Goal: Task Accomplishment & Management: Complete application form

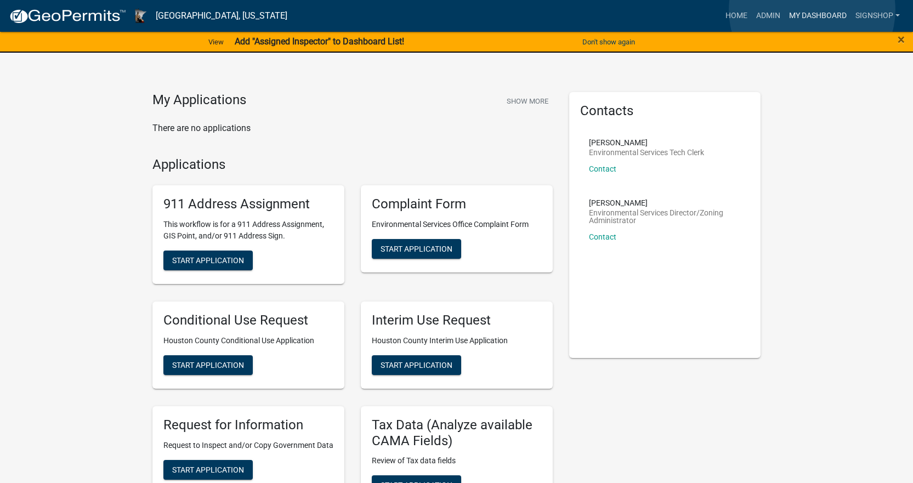
click at [812, 10] on link "My Dashboard" at bounding box center [818, 15] width 66 height 21
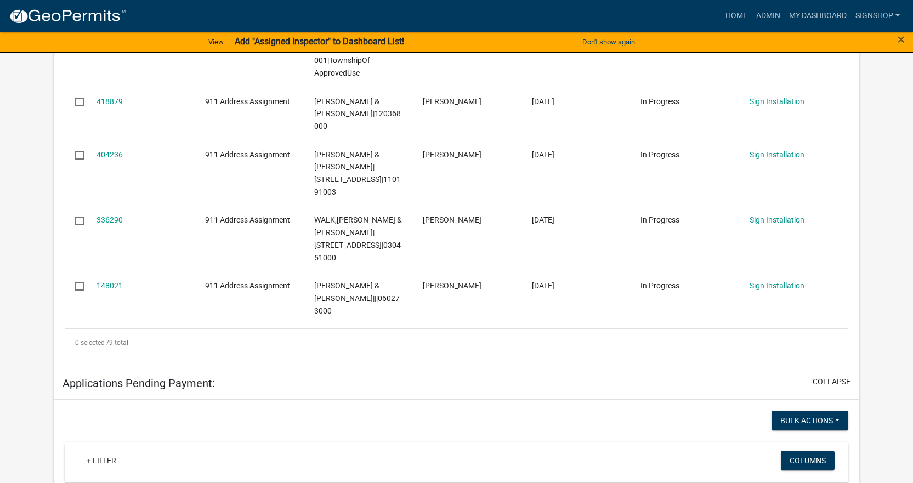
scroll to position [518, 0]
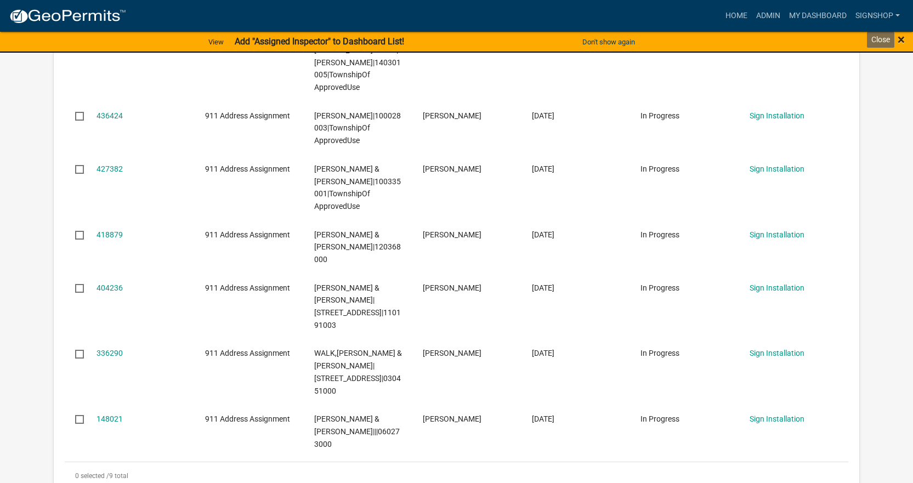
click at [900, 32] on span "×" at bounding box center [901, 39] width 7 height 15
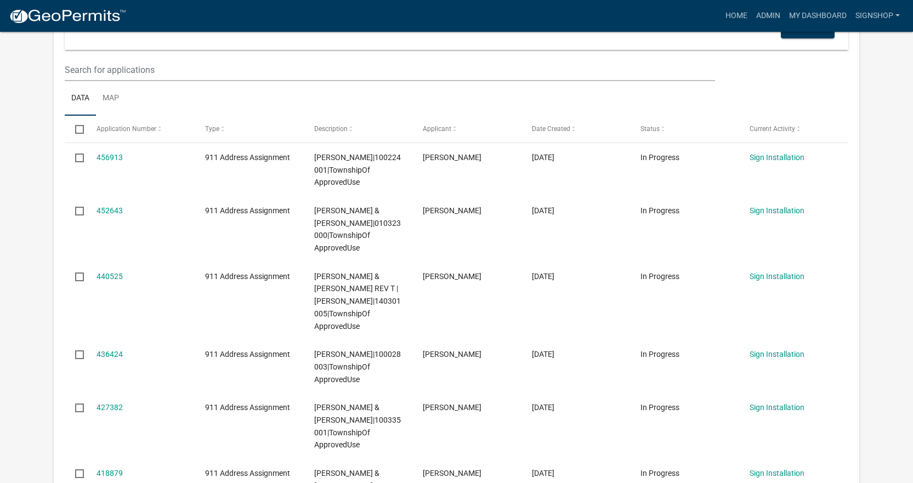
scroll to position [277, 0]
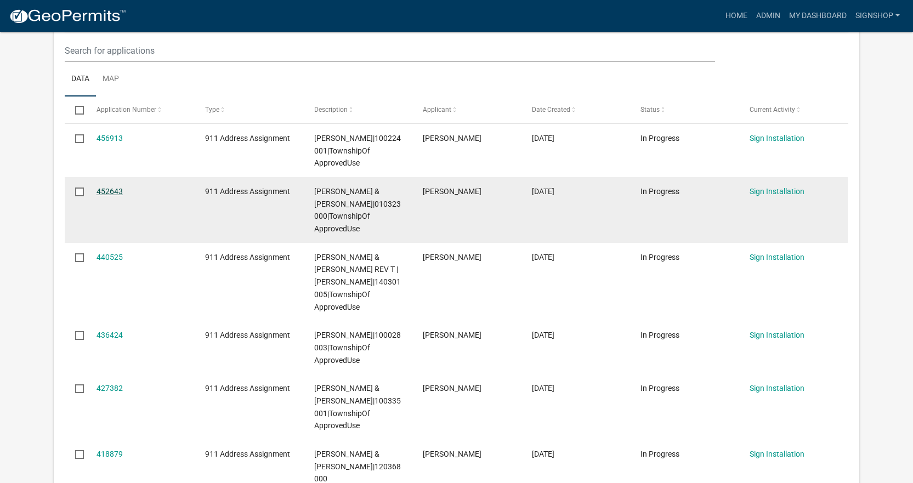
click at [101, 192] on link "452643" at bounding box center [110, 191] width 26 height 9
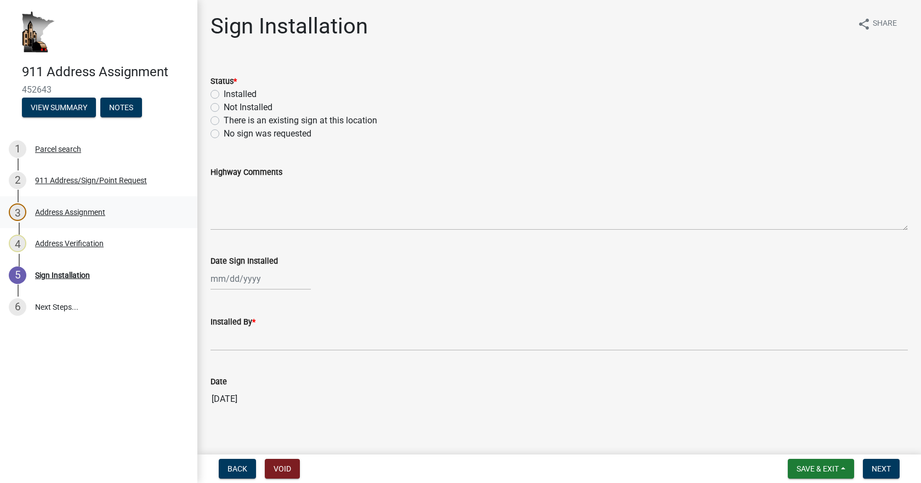
click at [81, 214] on div "Address Assignment" at bounding box center [70, 212] width 70 height 8
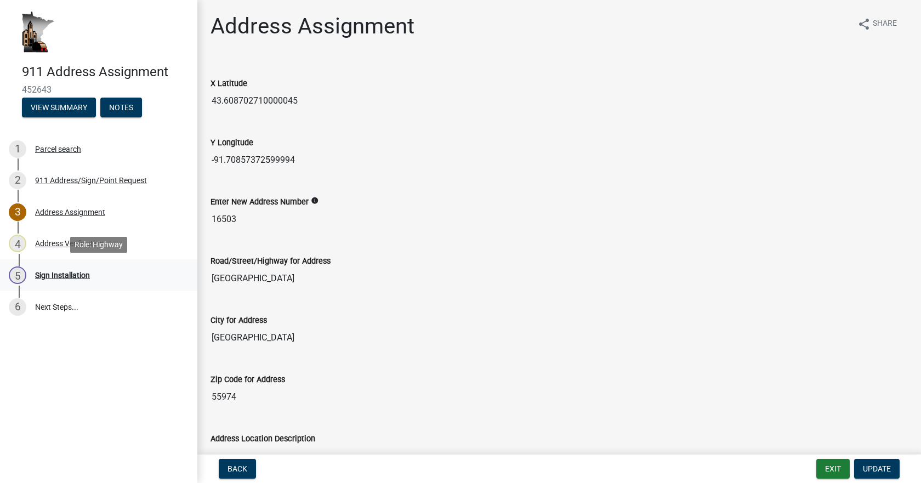
click at [62, 270] on div "5 Sign Installation" at bounding box center [94, 276] width 171 height 18
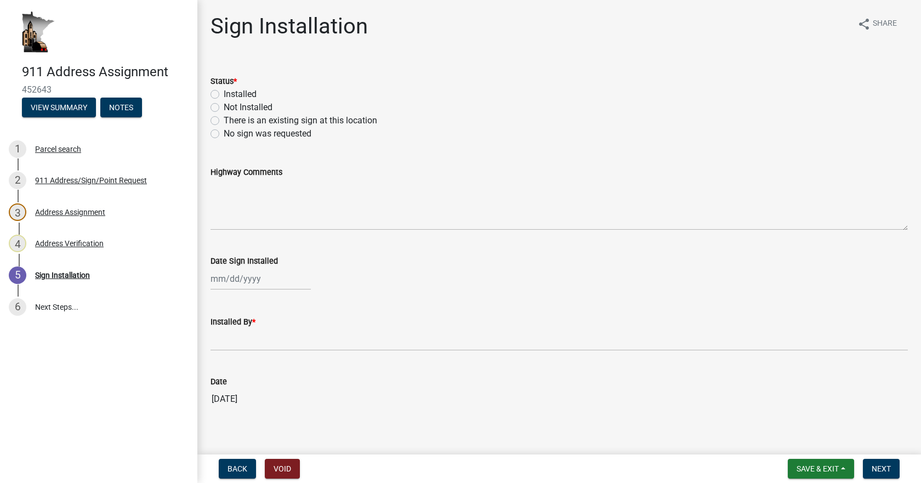
click at [224, 94] on label "Installed" at bounding box center [240, 94] width 33 height 13
click at [224, 94] on input "Installed" at bounding box center [227, 91] width 7 height 7
radio input "true"
click at [233, 278] on div at bounding box center [261, 279] width 100 height 22
select select "8"
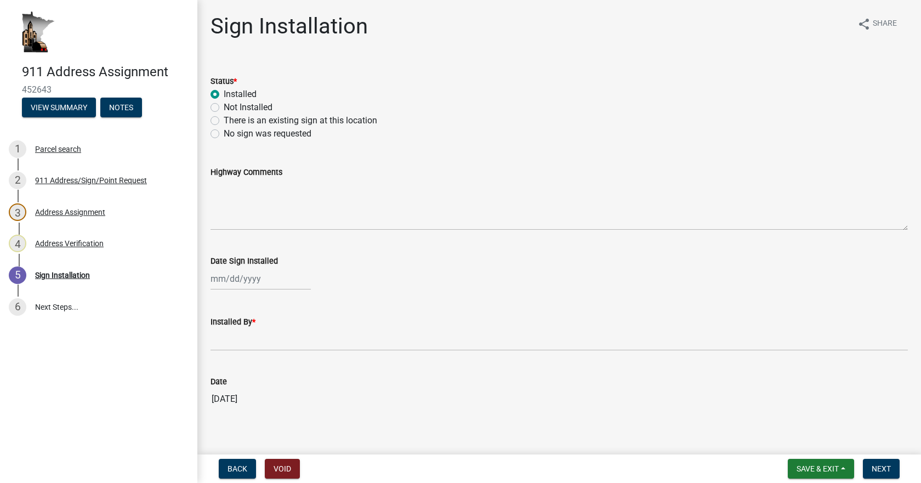
select select "2025"
click at [259, 354] on div "6" at bounding box center [257, 355] width 18 height 18
type input "[DATE]"
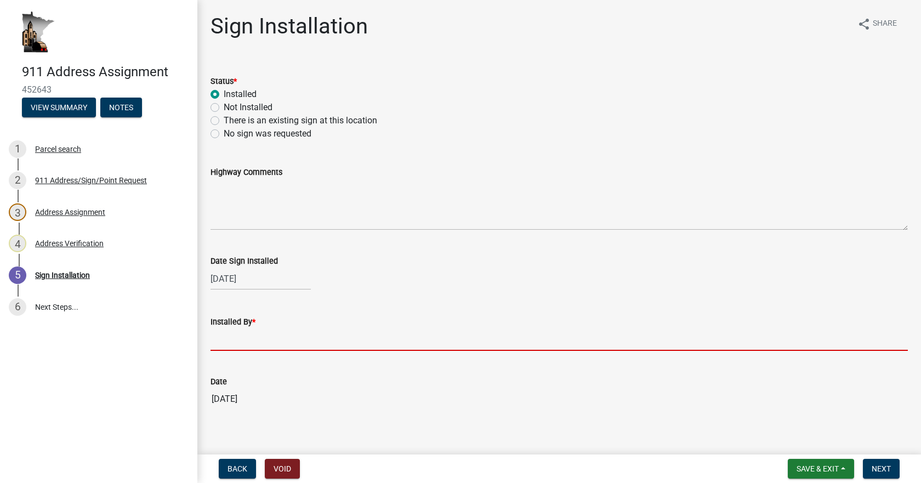
click at [254, 343] on input "Installed By *" at bounding box center [560, 339] width 698 height 22
type input "[PERSON_NAME]"
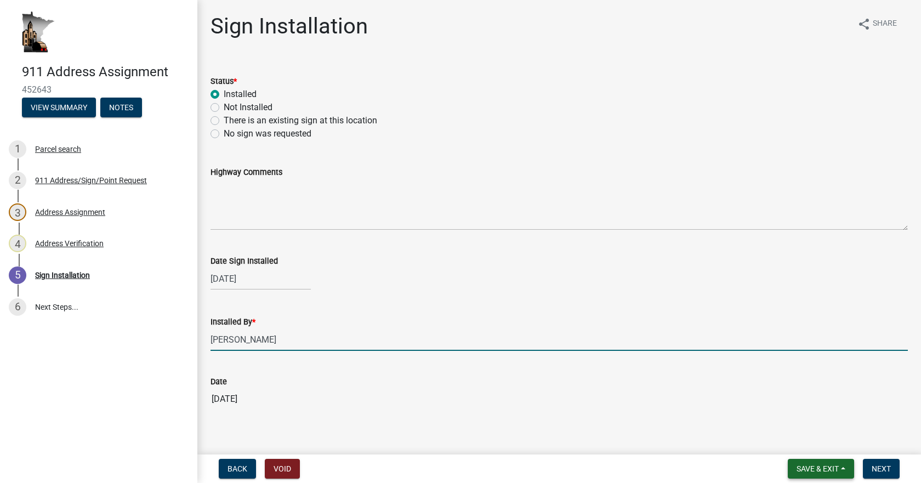
click at [832, 470] on span "Save & Exit" at bounding box center [818, 468] width 42 height 9
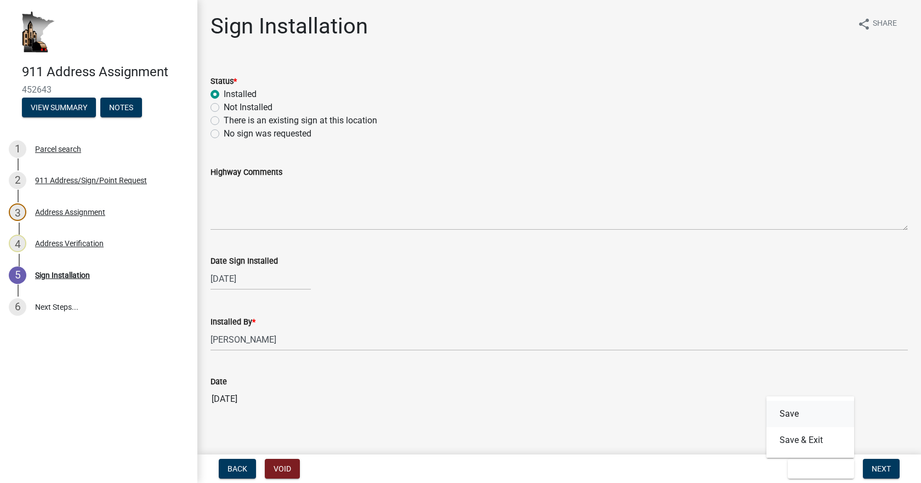
click at [795, 412] on button "Save" at bounding box center [811, 414] width 88 height 26
click at [878, 466] on span "Next" at bounding box center [881, 468] width 19 height 9
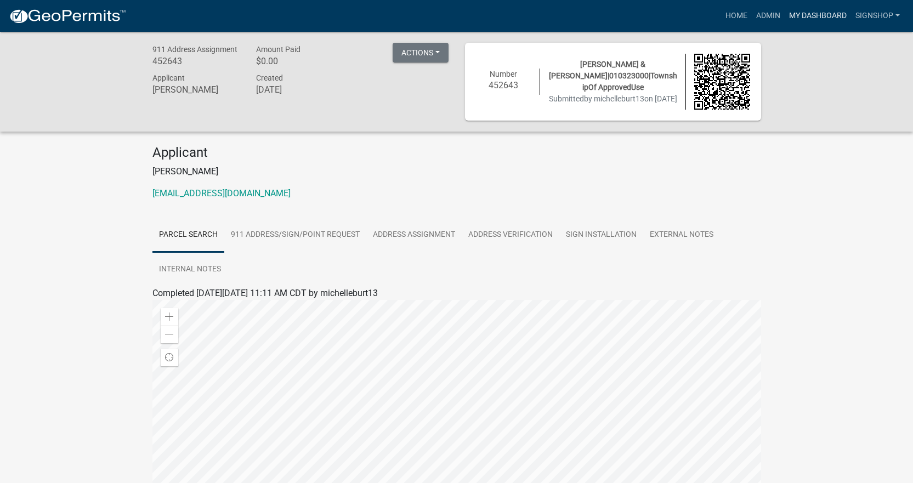
click at [805, 15] on link "My Dashboard" at bounding box center [818, 15] width 66 height 21
